Goal: Find specific page/section: Find specific page/section

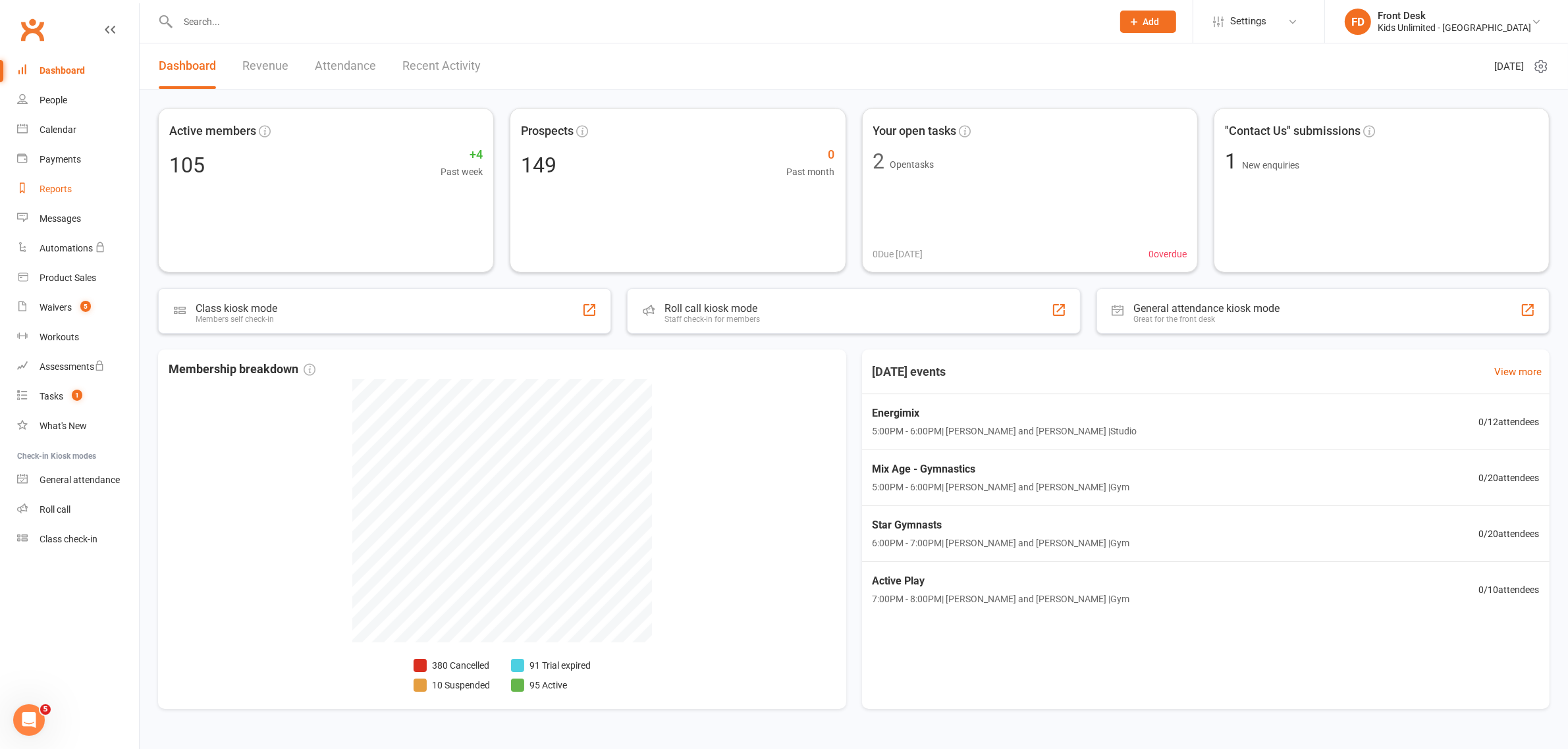
click at [61, 191] on div "Reports" at bounding box center [55, 189] width 32 height 11
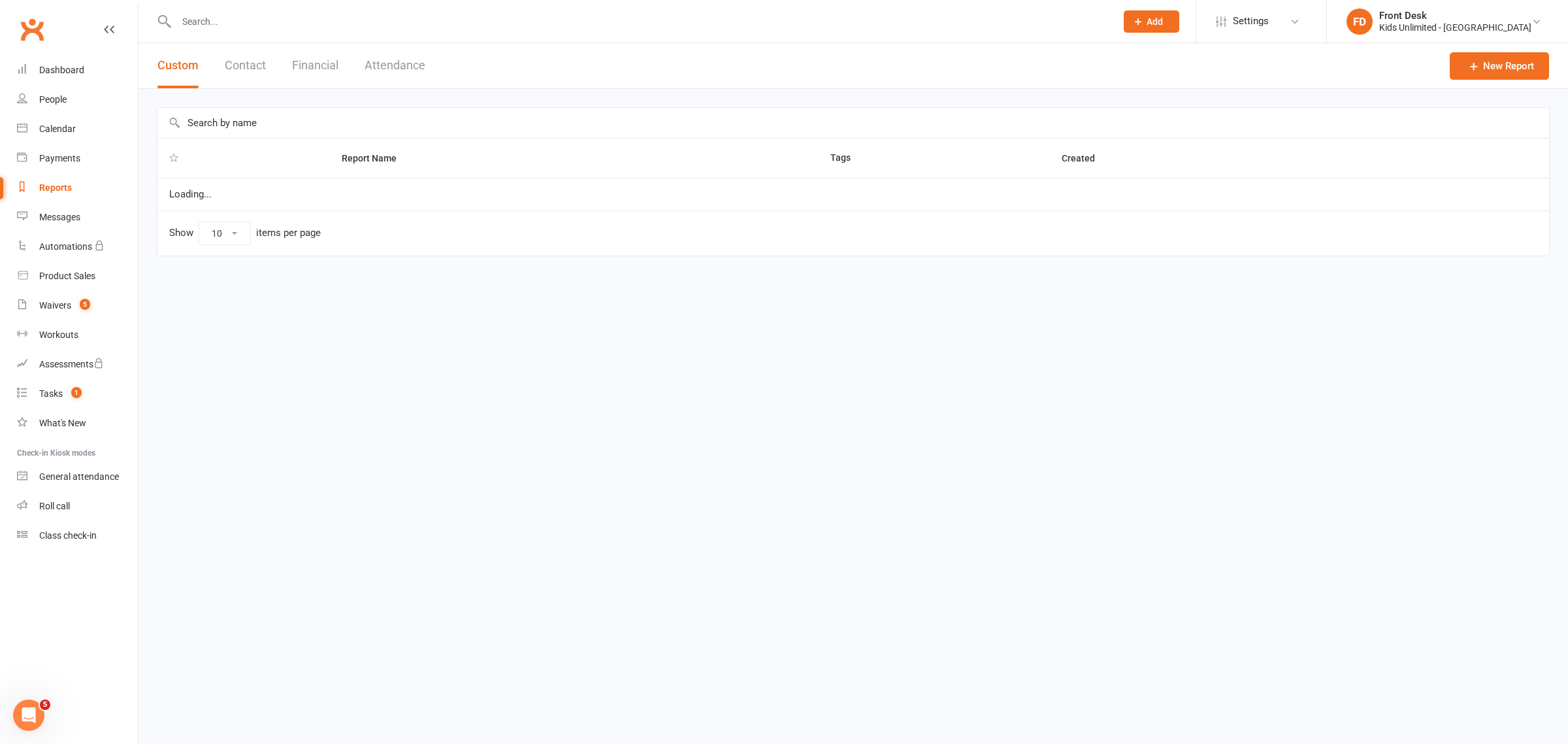
select select "100"
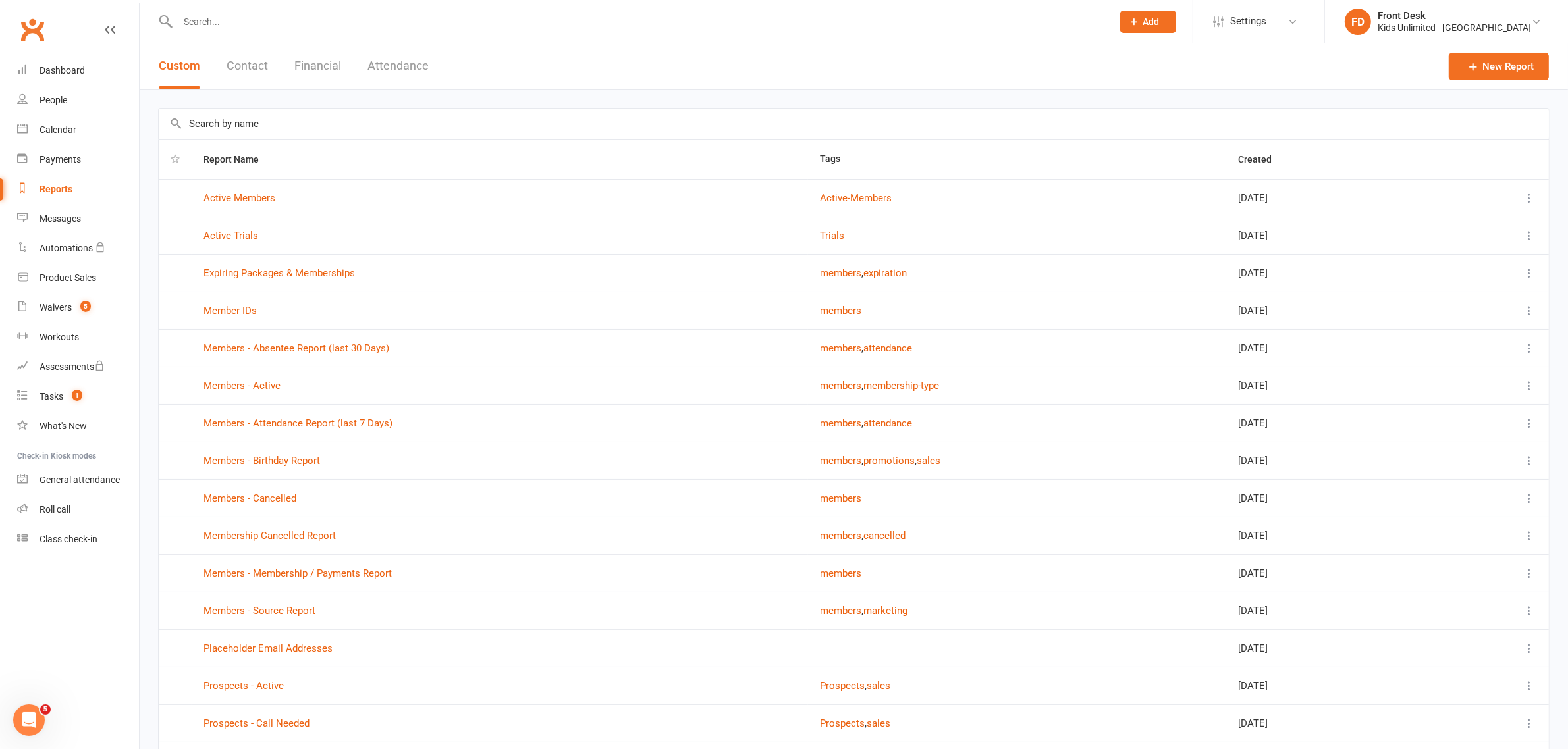
click at [316, 66] on button "Financial" at bounding box center [317, 66] width 47 height 45
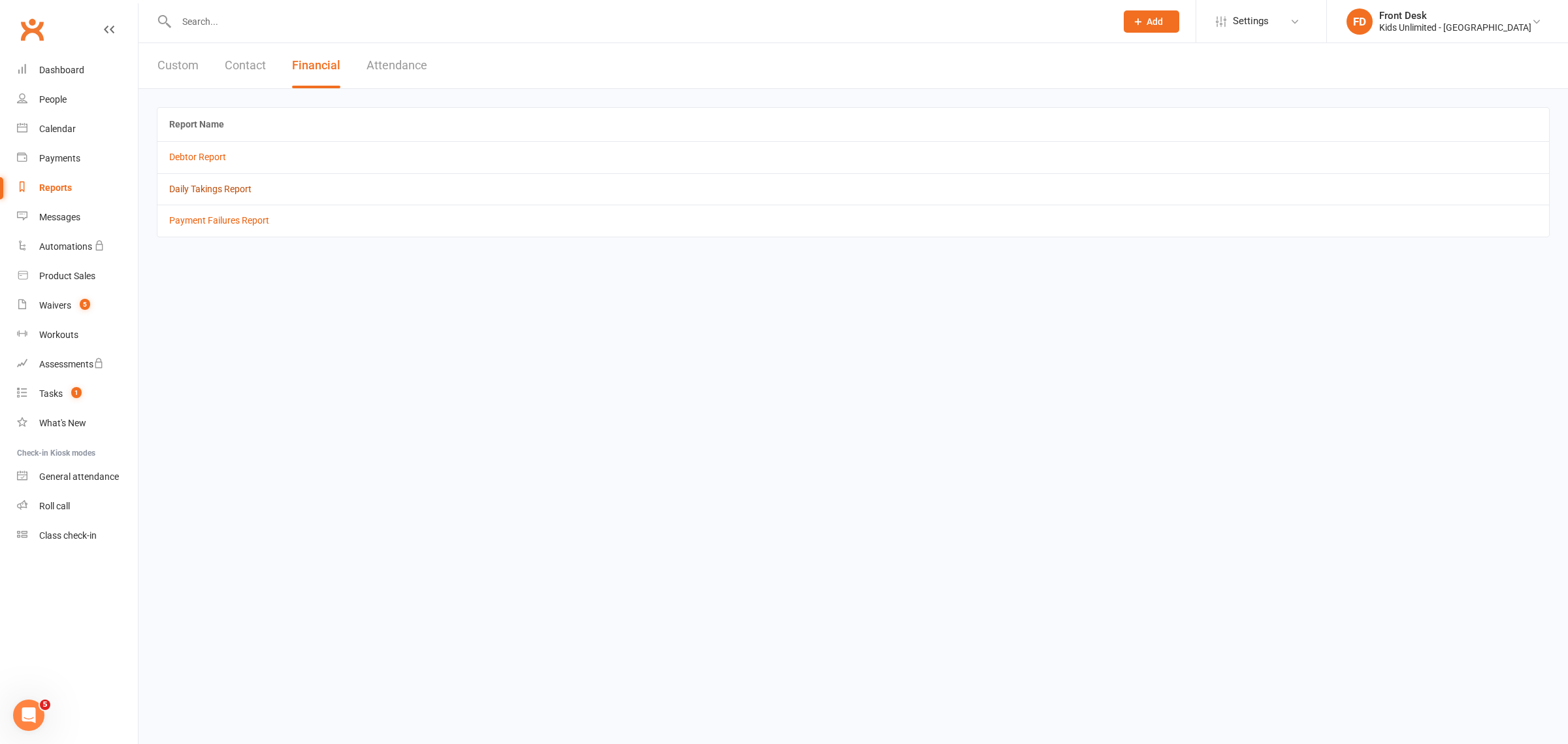
click at [234, 187] on link "Daily Takings Report" at bounding box center [210, 189] width 82 height 11
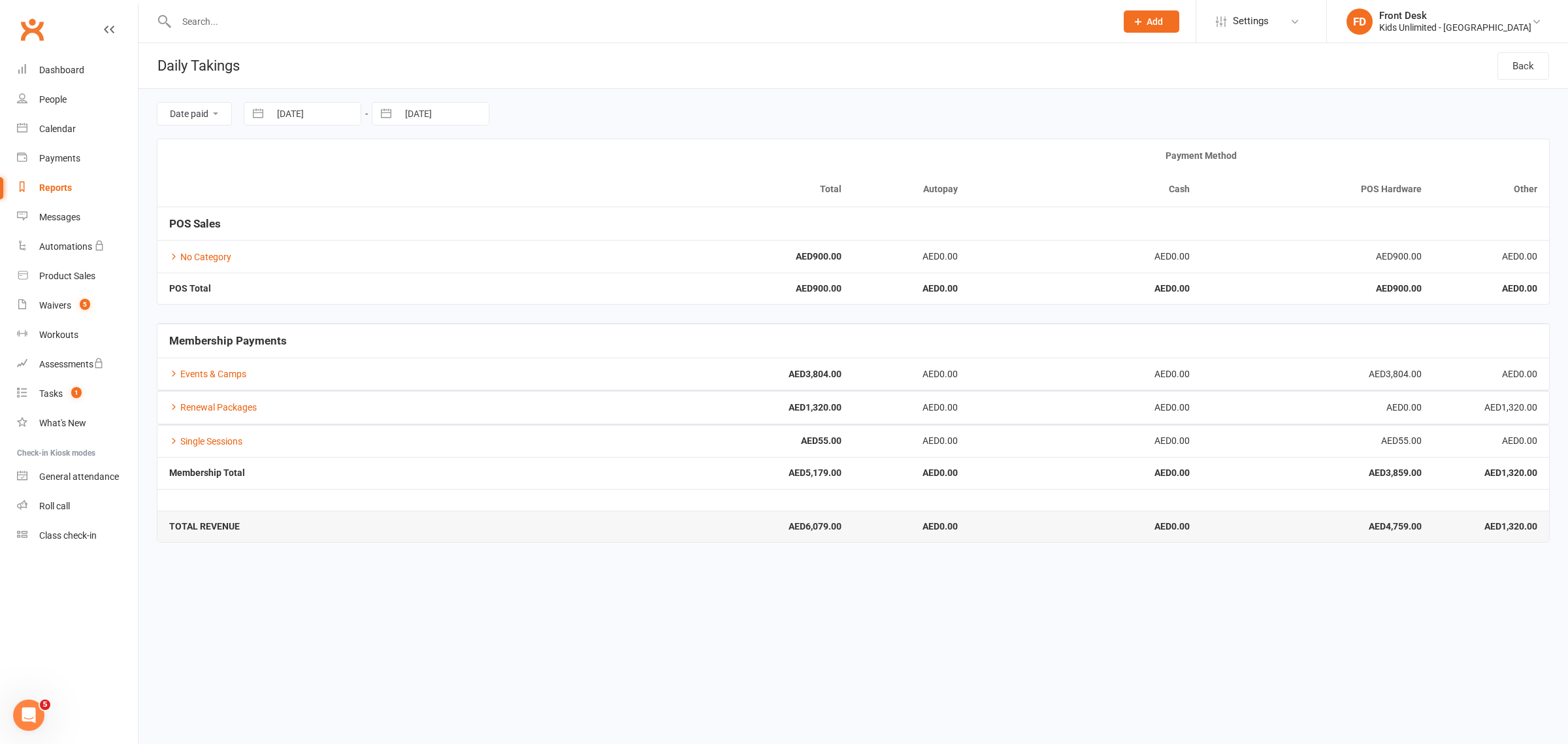
click at [63, 192] on div "Reports" at bounding box center [55, 188] width 33 height 11
select select "100"
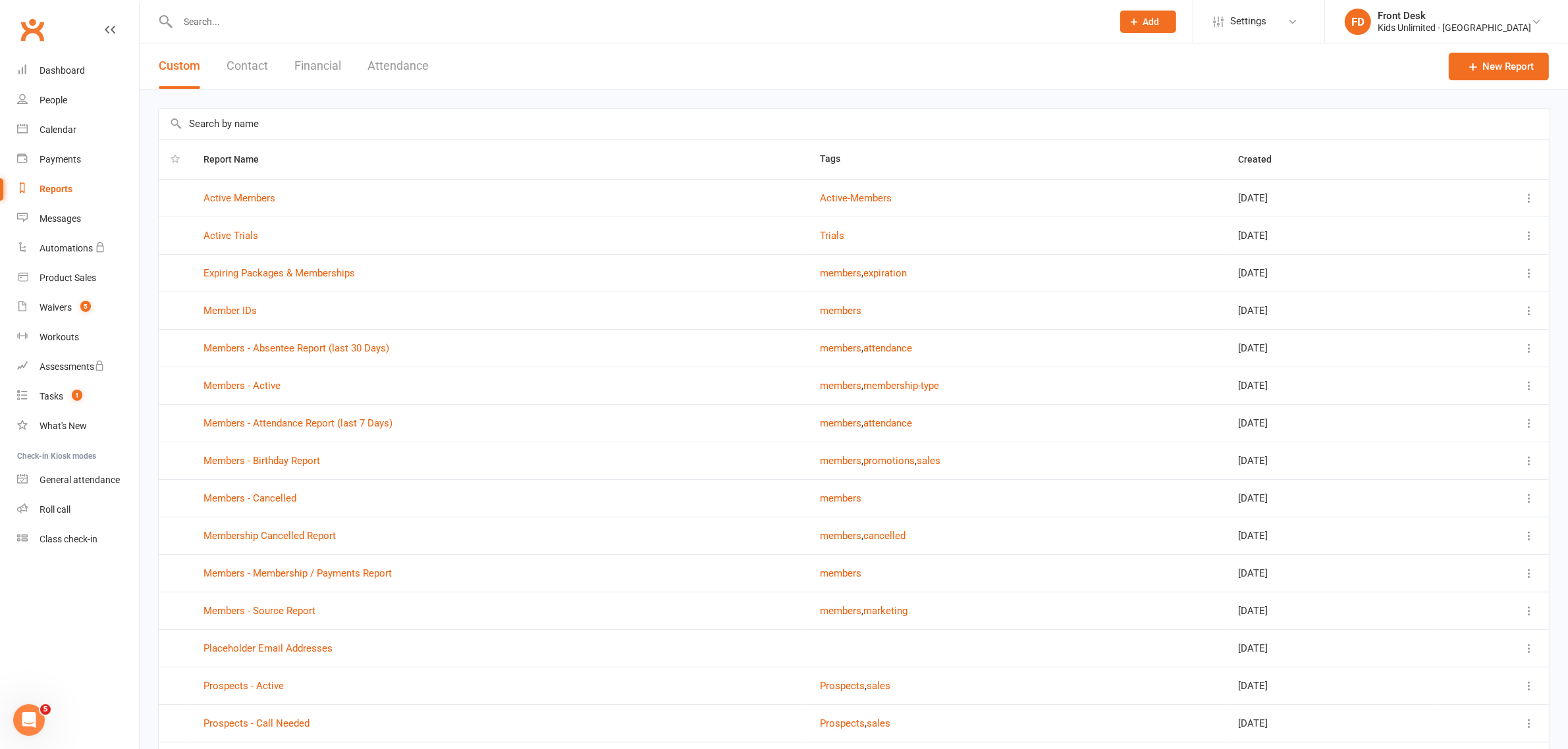
click at [396, 64] on button "Attendance" at bounding box center [398, 66] width 62 height 45
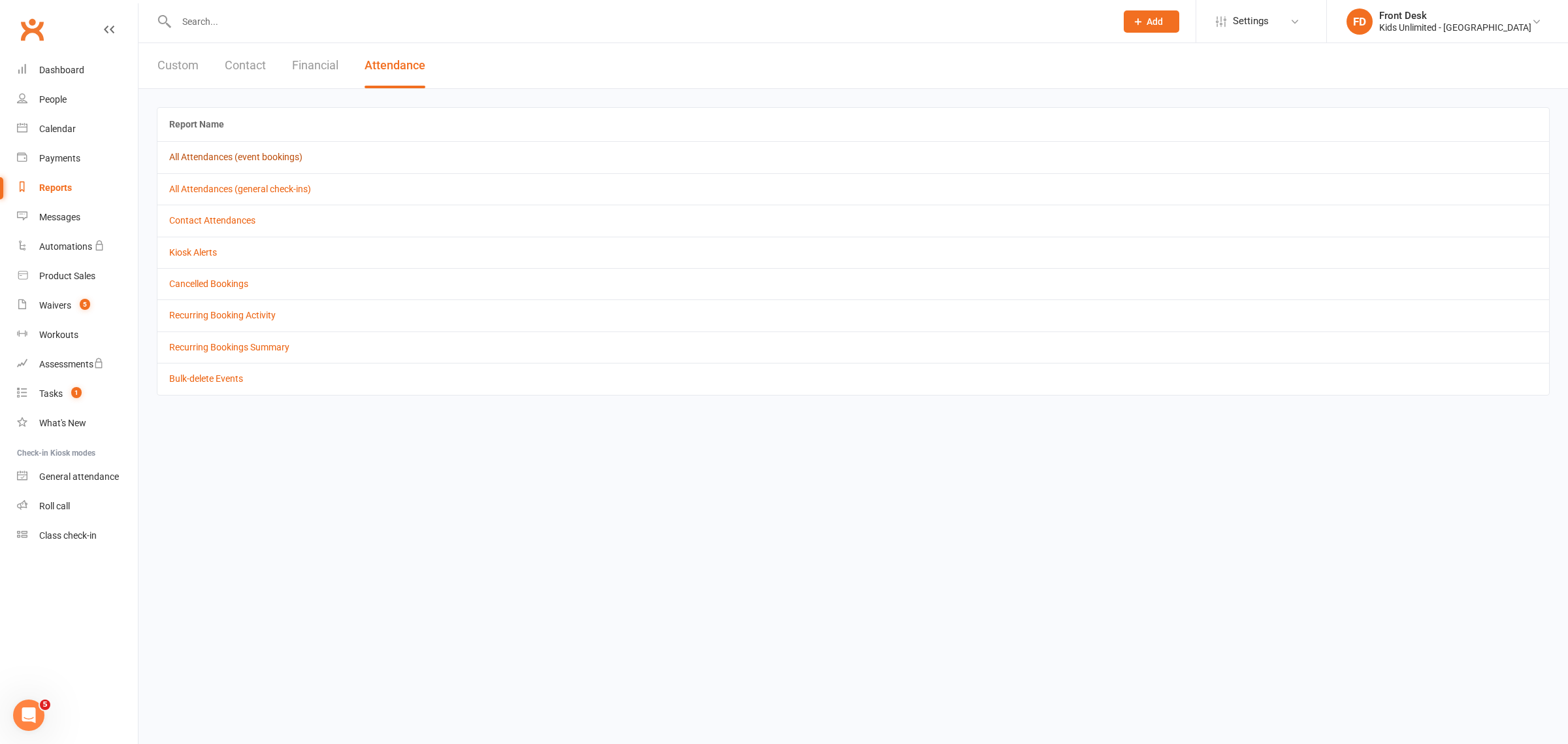
click at [221, 152] on link "All Attendances (event bookings)" at bounding box center [236, 156] width 134 height 11
